Goal: Task Accomplishment & Management: Manage account settings

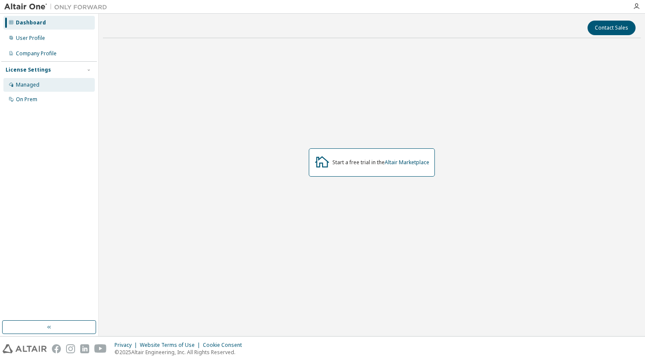
click at [33, 85] on div "Managed" at bounding box center [28, 84] width 24 height 7
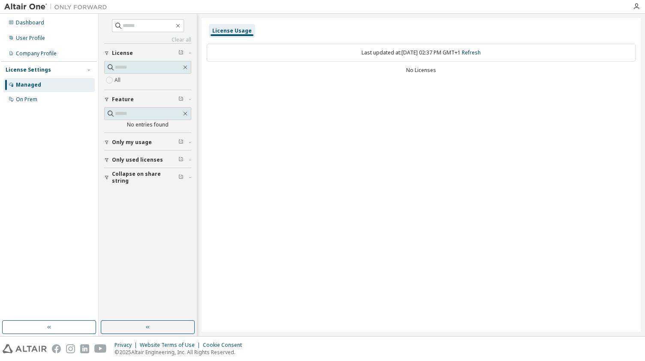
click at [131, 139] on span "Only my usage" at bounding box center [132, 142] width 40 height 7
click at [131, 181] on span "Only used licenses" at bounding box center [137, 184] width 51 height 7
click at [119, 194] on label "Yes" at bounding box center [120, 198] width 10 height 10
click at [25, 99] on div "On Prem" at bounding box center [26, 99] width 21 height 7
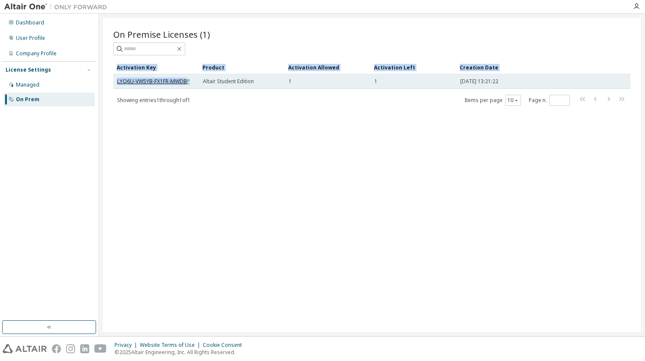
drag, startPoint x: 112, startPoint y: 78, endPoint x: 185, endPoint y: 83, distance: 73.5
click at [185, 83] on div "On Premise Licenses (1) Clear Load Save Save As Field Operator Value Select fil…" at bounding box center [372, 175] width 538 height 314
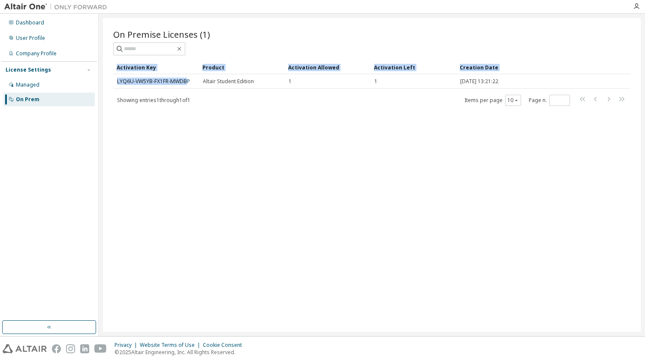
click at [106, 84] on div "On Premise Licenses (1) Clear Load Save Save As Field Operator Value Select fil…" at bounding box center [372, 175] width 538 height 314
click at [485, 167] on div "On Premise Licenses (1) Clear Load Save Save As Field Operator Value Select fil…" at bounding box center [372, 175] width 538 height 314
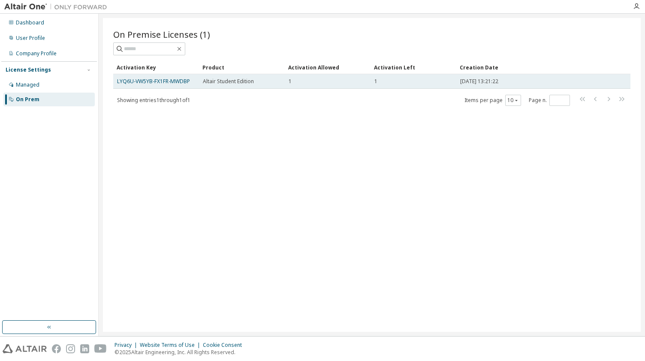
click at [222, 82] on span "Altair Student Edition" at bounding box center [228, 81] width 51 height 7
click at [169, 80] on link "LYQ6U-VW5YB-FX1FR-MWDBP" at bounding box center [153, 81] width 73 height 7
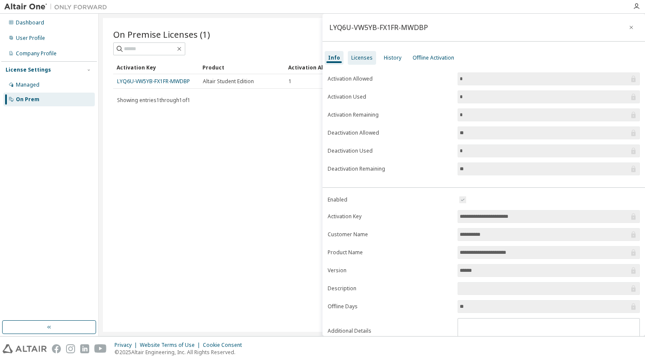
click at [369, 57] on div "Licenses" at bounding box center [361, 57] width 21 height 7
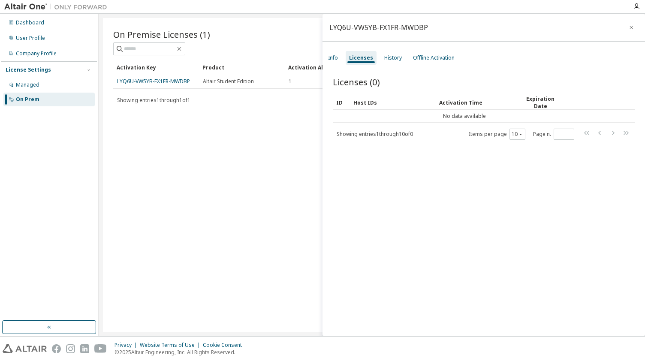
click at [558, 252] on div "Licenses (0) Clear Load Save Save As Field Operator Value Select filter Select …" at bounding box center [484, 208] width 323 height 284
click at [603, 271] on div "Licenses (0) Clear Load Save Save As Field Operator Value Select filter Select …" at bounding box center [484, 208] width 323 height 284
click at [327, 59] on div "Info" at bounding box center [333, 58] width 17 height 14
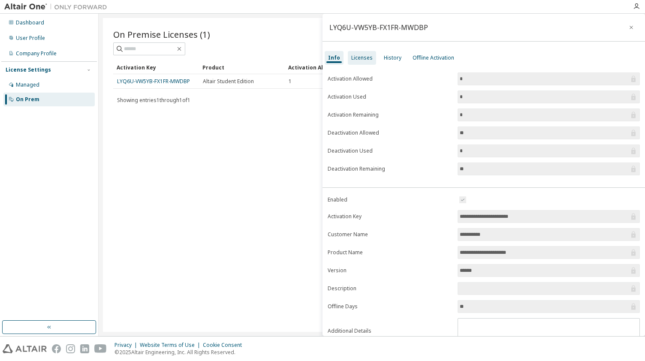
click at [362, 57] on div "Licenses" at bounding box center [361, 57] width 21 height 7
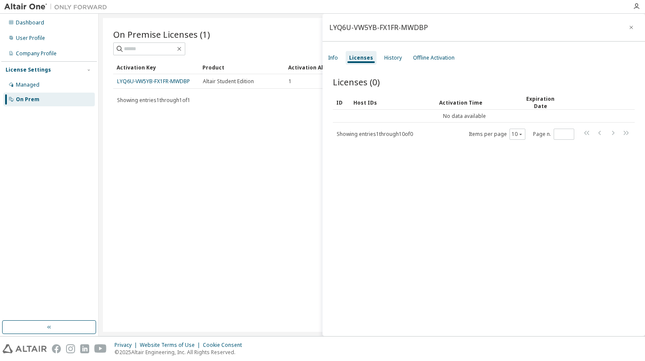
click at [225, 230] on div "On Premise Licenses (1) Clear Load Save Save As Field Operator Value Select fil…" at bounding box center [372, 175] width 538 height 314
click at [624, 30] on button "button" at bounding box center [631, 28] width 14 height 14
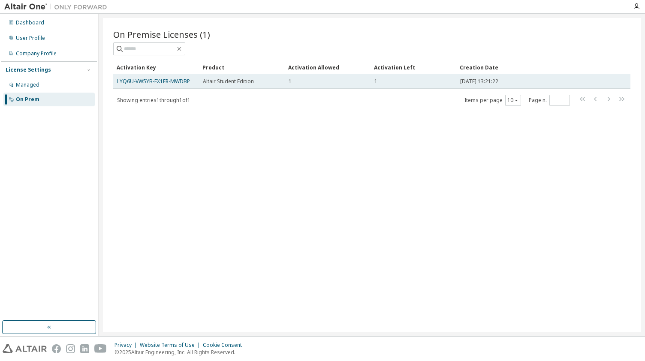
click at [582, 81] on div "2025-10-01 13:21:22" at bounding box center [526, 81] width 132 height 7
click at [162, 80] on link "LYQ6U-VW5YB-FX1FR-MWDBP" at bounding box center [153, 81] width 73 height 7
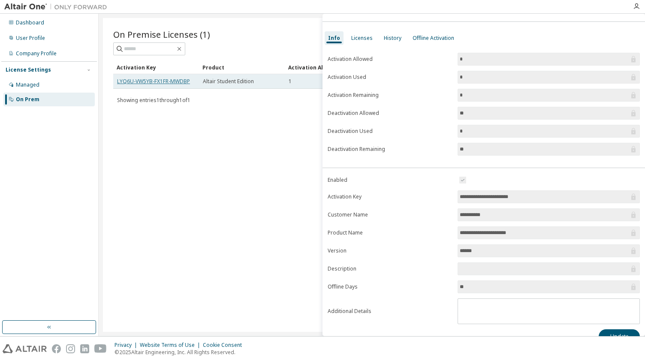
scroll to position [30, 0]
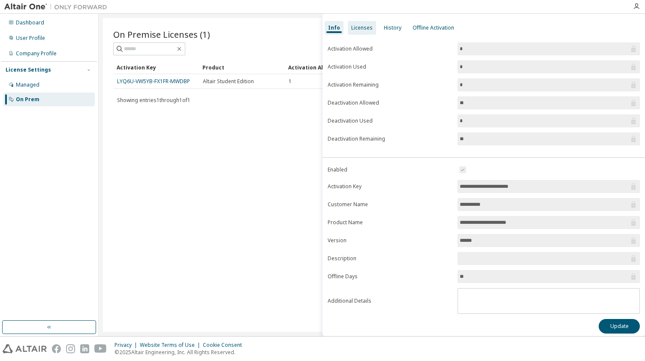
click at [359, 26] on div "Licenses" at bounding box center [361, 27] width 21 height 7
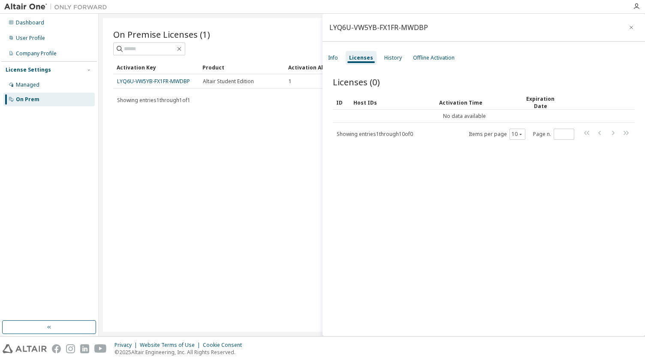
scroll to position [1, 0]
click at [390, 56] on div "History" at bounding box center [393, 57] width 18 height 7
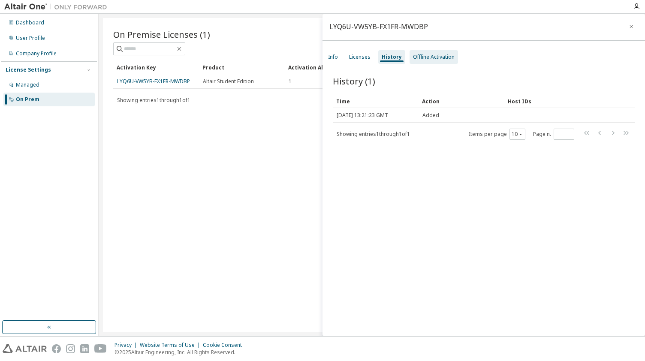
click at [423, 57] on div "Offline Activation" at bounding box center [434, 57] width 42 height 7
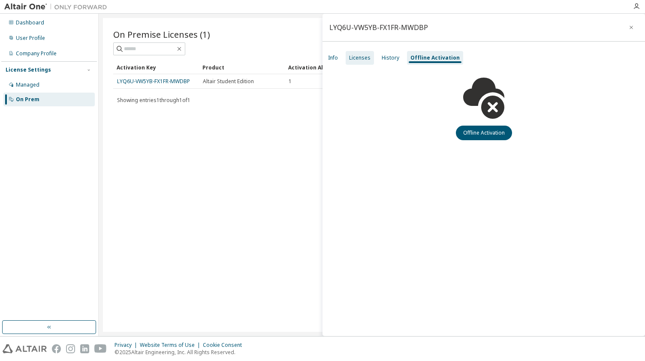
click at [367, 59] on div "Licenses" at bounding box center [359, 57] width 21 height 7
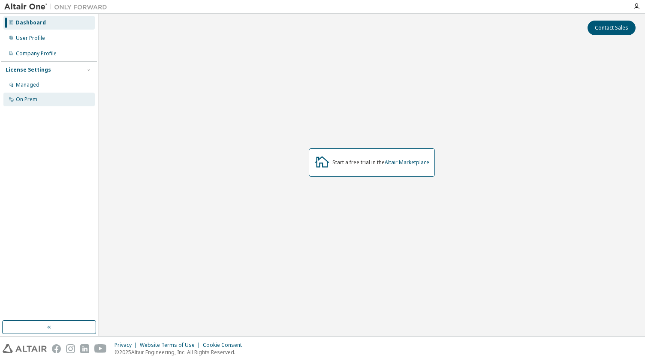
click at [24, 101] on div "On Prem" at bounding box center [26, 99] width 21 height 7
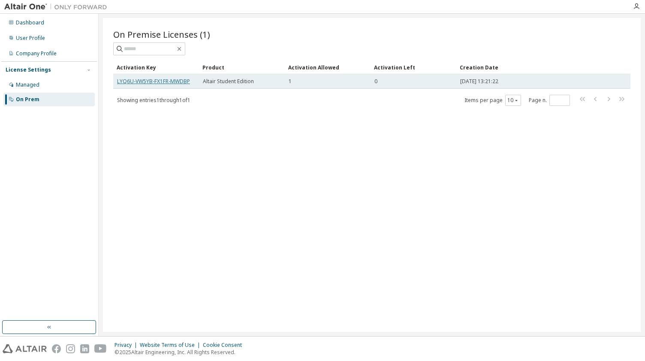
click at [177, 78] on link "LYQ6U-VW5YB-FX1FR-MWDBP" at bounding box center [153, 81] width 73 height 7
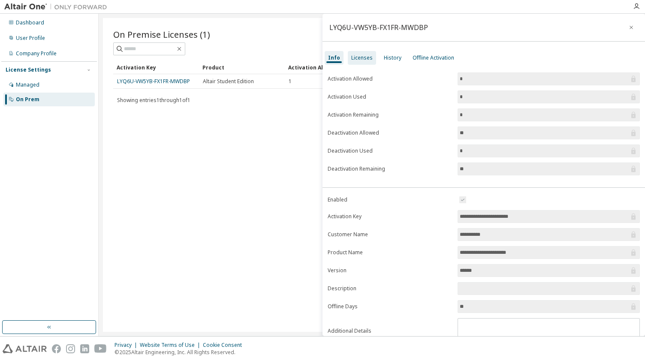
click at [354, 57] on div "Licenses" at bounding box center [361, 57] width 21 height 7
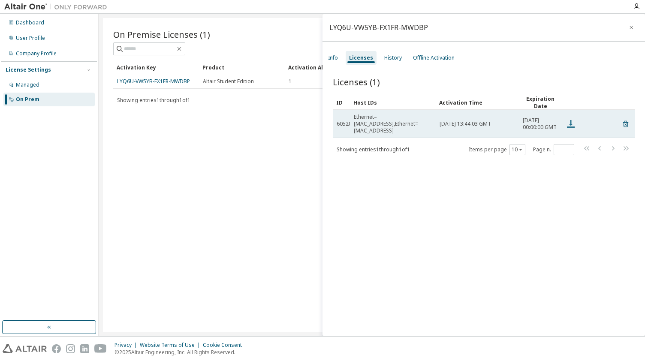
click at [571, 123] on icon at bounding box center [571, 124] width 8 height 8
click at [573, 122] on icon at bounding box center [571, 124] width 10 height 10
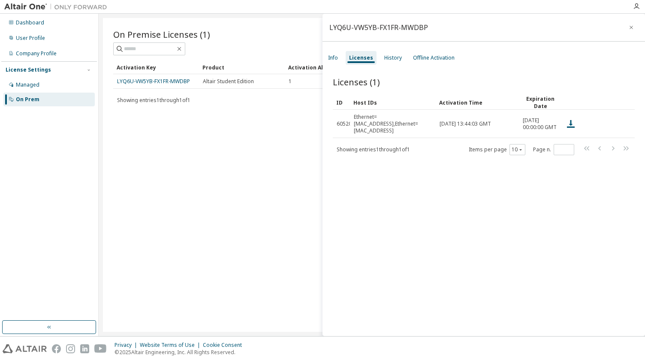
click at [229, 167] on div "On Premise Licenses (1) Clear Load Save Save As Field Operator Value Select fil…" at bounding box center [372, 175] width 538 height 314
